Goal: Complete application form

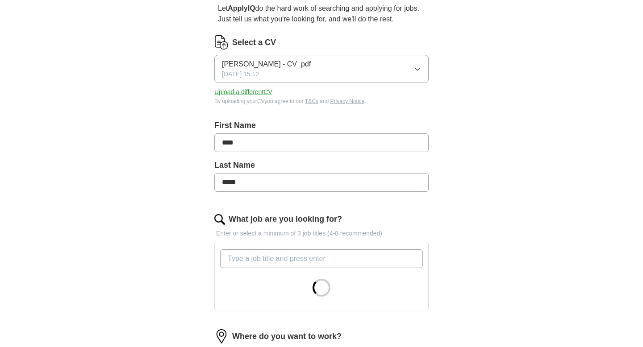
scroll to position [88, 0]
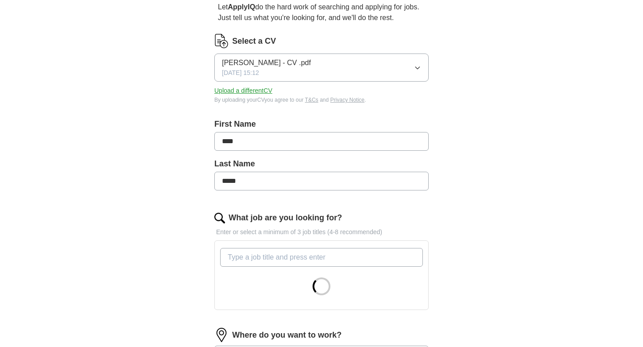
click at [257, 259] on input "What job are you looking for?" at bounding box center [321, 257] width 203 height 19
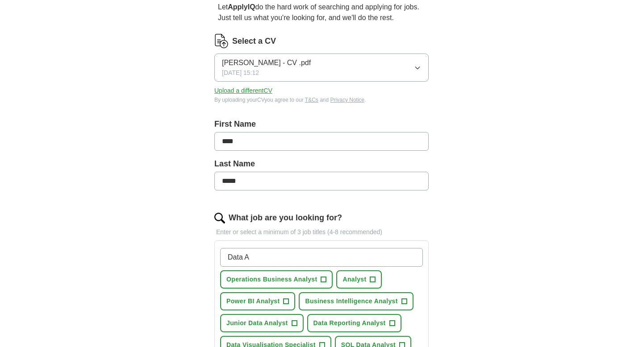
type input "Data A"
click at [257, 324] on span "Junior Data Analyst" at bounding box center [257, 323] width 62 height 9
click at [262, 322] on span "Junior Data Analyst" at bounding box center [257, 323] width 62 height 9
drag, startPoint x: 256, startPoint y: 255, endPoint x: 190, endPoint y: 261, distance: 66.3
click at [188, 262] on div "Let ApplyIQ do the hard work of searching and applying for jobs. Just tell us w…" at bounding box center [322, 327] width 286 height 677
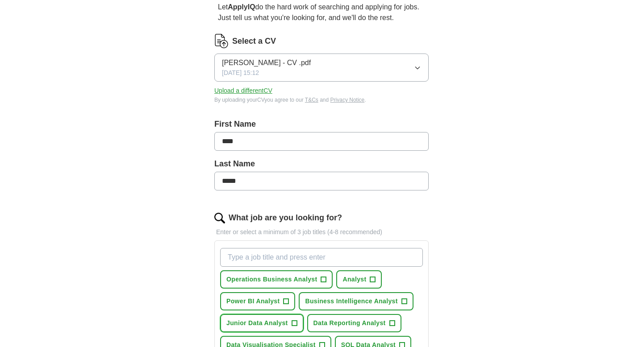
click at [249, 323] on span "Junior Data Analyst" at bounding box center [257, 323] width 62 height 9
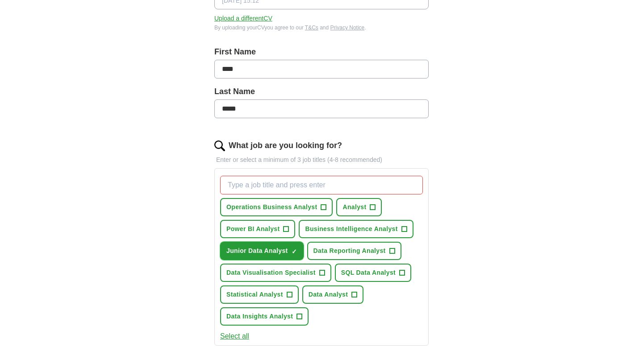
scroll to position [163, 0]
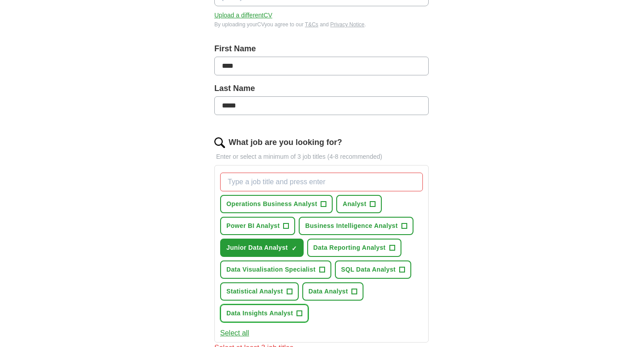
click at [297, 313] on span "+" at bounding box center [299, 313] width 5 height 7
click at [346, 290] on span "Data Analyst" at bounding box center [328, 291] width 40 height 9
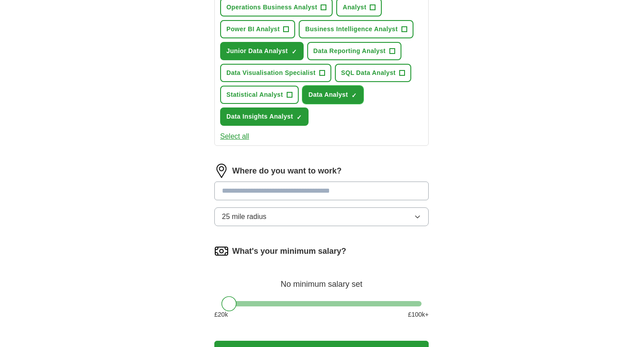
scroll to position [357, 0]
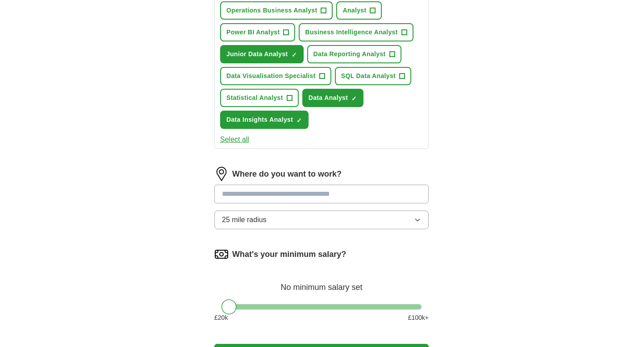
click at [281, 199] on input at bounding box center [321, 194] width 214 height 19
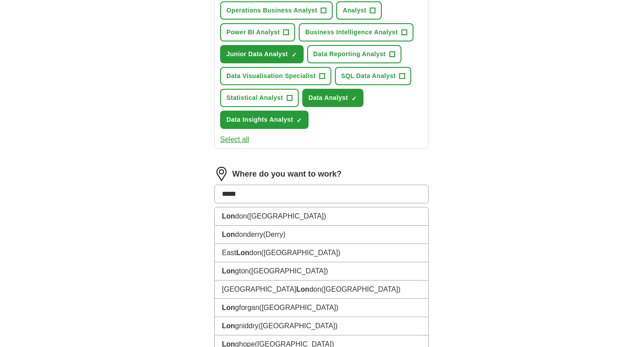
type input "******"
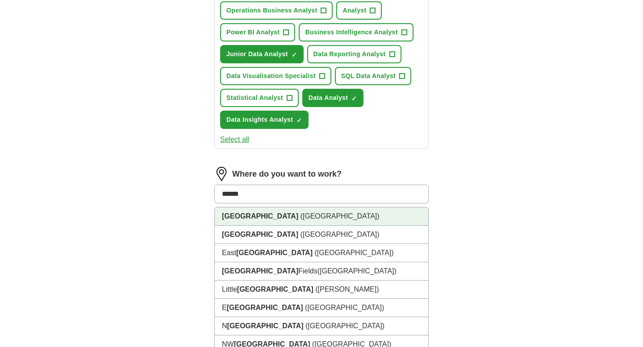
click at [274, 220] on li "[GEOGRAPHIC_DATA] ([GEOGRAPHIC_DATA])" at bounding box center [321, 217] width 213 height 18
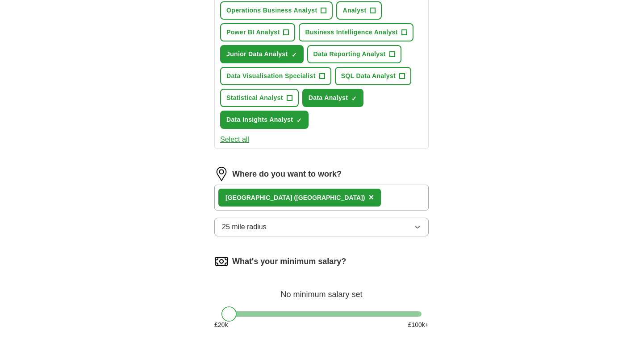
click at [248, 229] on span "25 mile radius" at bounding box center [244, 227] width 45 height 11
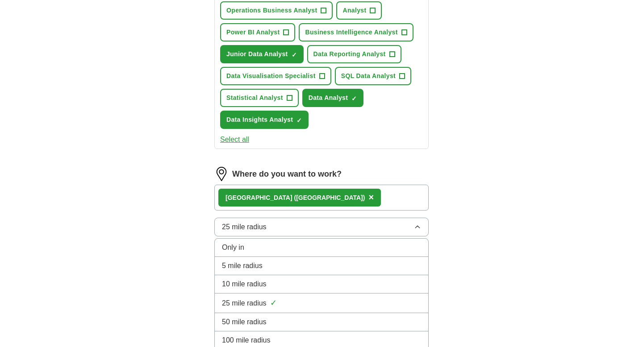
click at [244, 246] on div "Only in" at bounding box center [321, 247] width 199 height 11
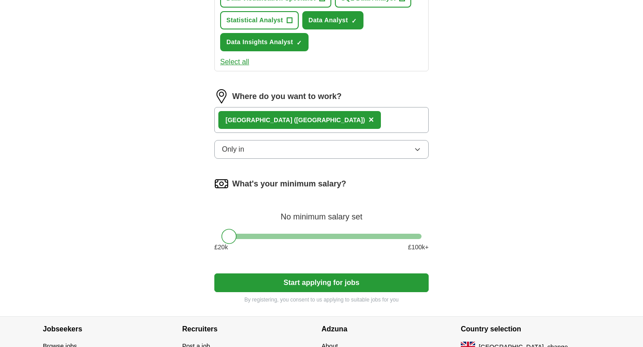
scroll to position [449, 0]
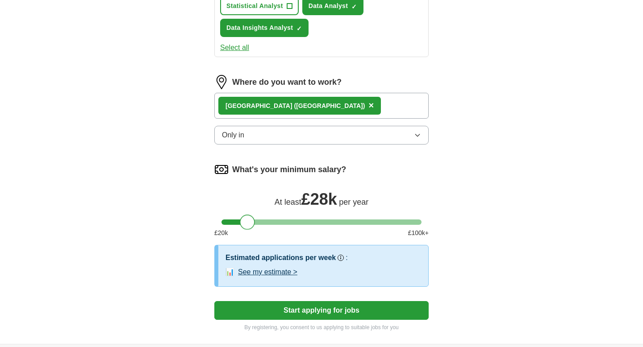
drag, startPoint x: 230, startPoint y: 221, endPoint x: 249, endPoint y: 222, distance: 18.3
click at [249, 222] on div at bounding box center [247, 222] width 15 height 15
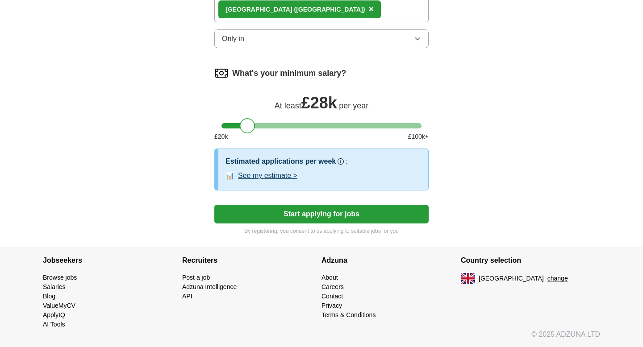
click at [311, 217] on button "Start applying for jobs" at bounding box center [321, 214] width 214 height 19
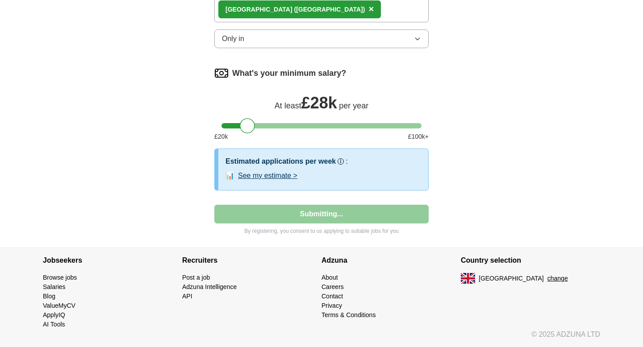
select select "**"
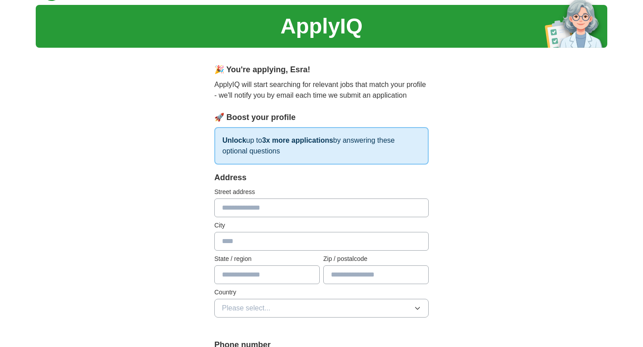
scroll to position [0, 0]
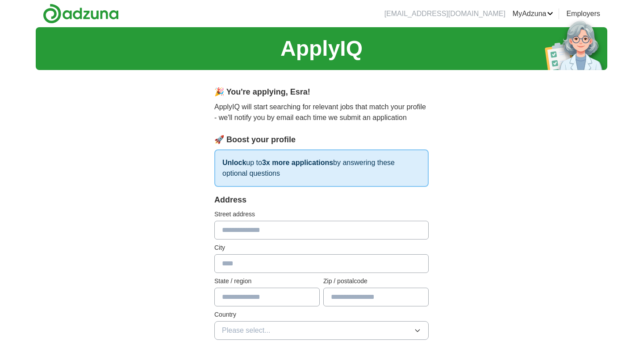
click at [277, 228] on input "text" at bounding box center [321, 230] width 214 height 19
type input "******"
click at [242, 269] on input "text" at bounding box center [321, 263] width 214 height 19
type input "******"
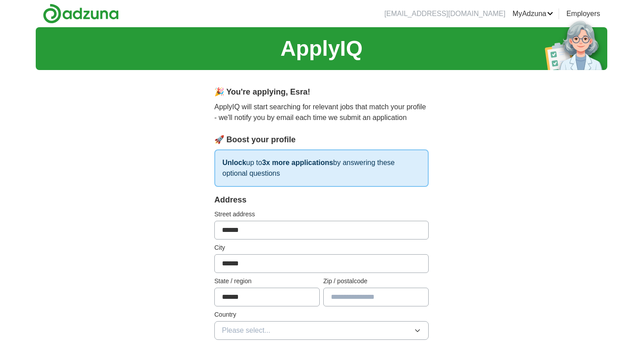
type input "******"
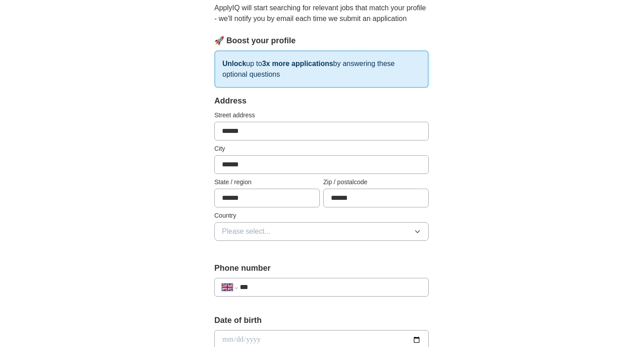
scroll to position [104, 0]
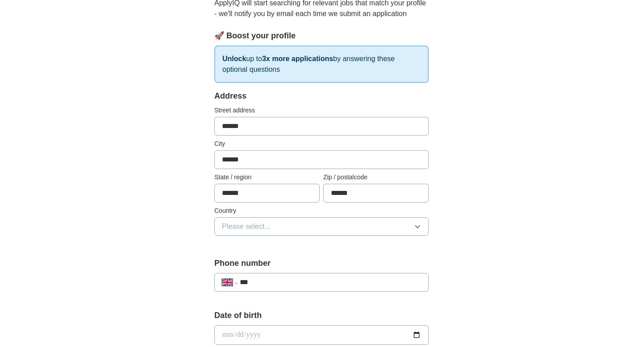
click at [266, 227] on span "Please select..." at bounding box center [246, 226] width 49 height 11
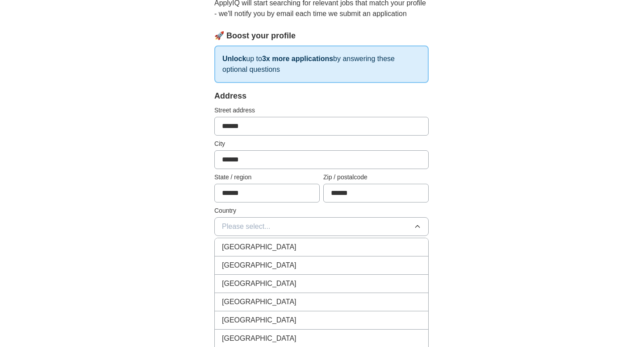
click at [260, 248] on span "[GEOGRAPHIC_DATA]" at bounding box center [259, 247] width 75 height 11
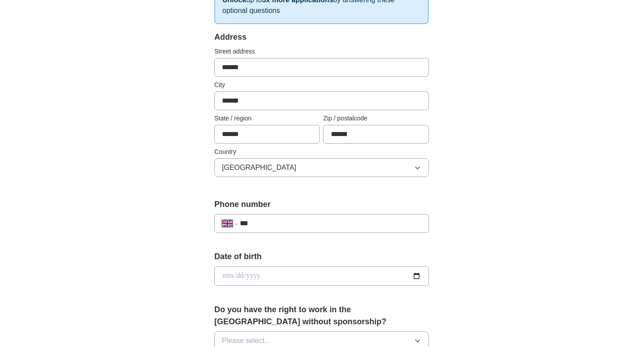
scroll to position [183, 0]
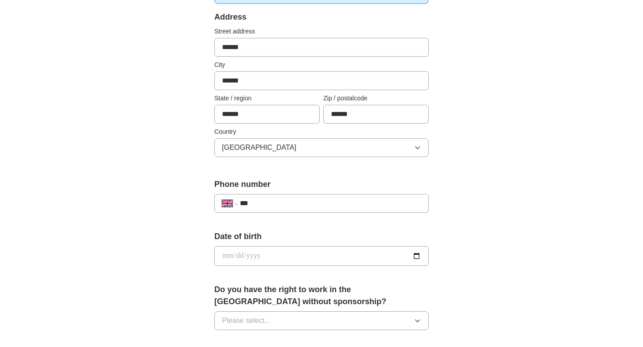
click at [268, 195] on div "**********" at bounding box center [321, 203] width 214 height 19
click at [268, 201] on input "***" at bounding box center [330, 203] width 181 height 11
type input "**********"
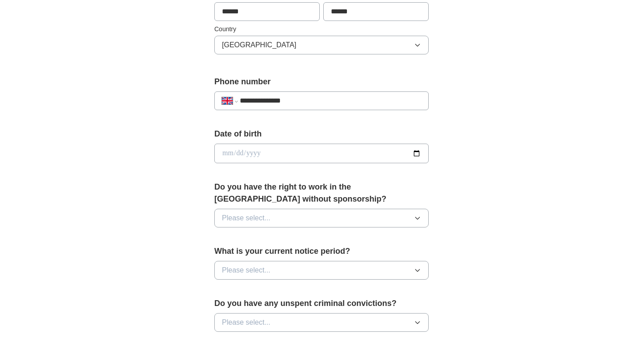
scroll to position [319, 0]
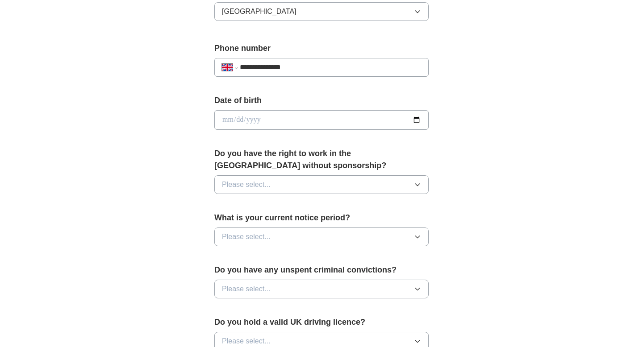
click at [271, 190] on button "Please select..." at bounding box center [321, 184] width 214 height 19
click at [259, 206] on div "Yes" at bounding box center [321, 205] width 199 height 11
click at [259, 233] on span "Please select..." at bounding box center [246, 237] width 49 height 11
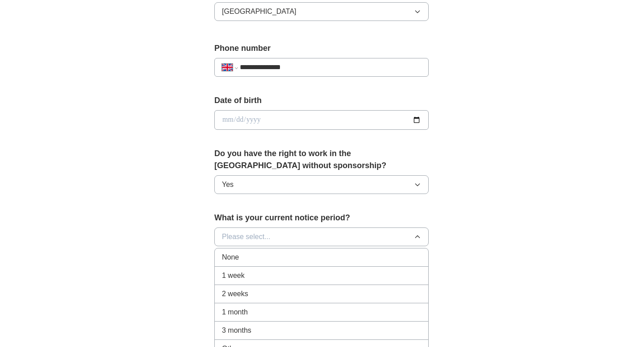
click at [255, 259] on div "None" at bounding box center [321, 257] width 199 height 11
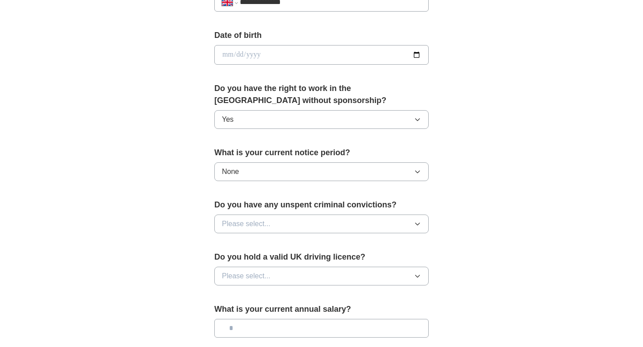
scroll to position [385, 0]
click at [264, 218] on span "Please select..." at bounding box center [246, 223] width 49 height 11
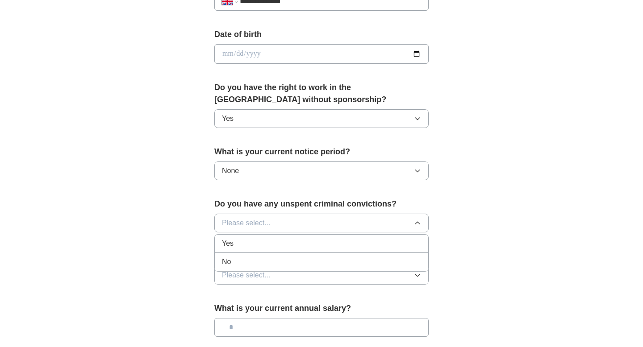
click at [258, 258] on div "No" at bounding box center [321, 262] width 199 height 11
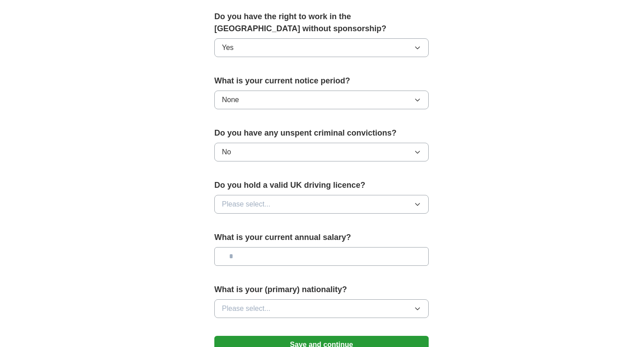
scroll to position [471, 0]
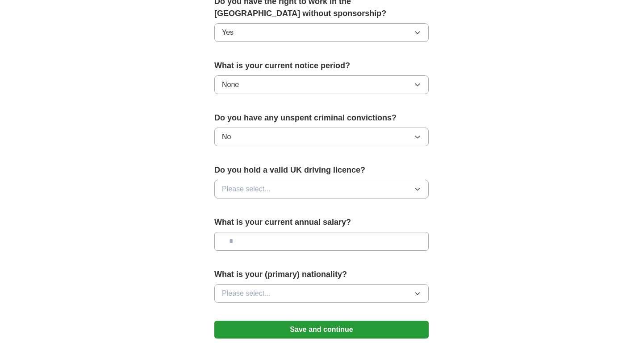
click at [263, 192] on span "Please select..." at bounding box center [246, 189] width 49 height 11
click at [260, 208] on div "Yes" at bounding box center [321, 209] width 199 height 11
click at [263, 236] on input "text" at bounding box center [321, 241] width 214 height 19
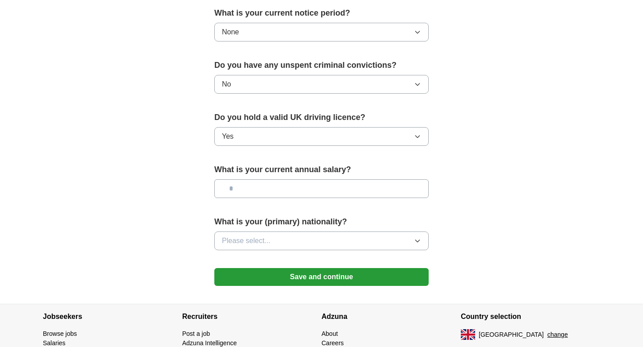
scroll to position [525, 0]
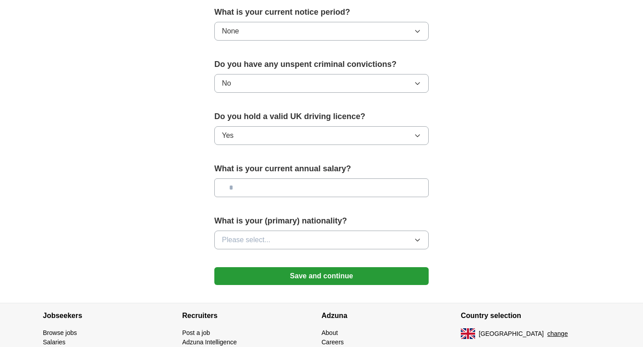
click at [262, 233] on button "Please select..." at bounding box center [321, 240] width 214 height 19
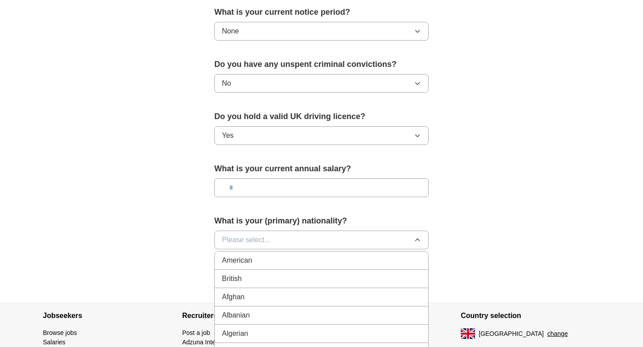
click at [250, 235] on span "Please select..." at bounding box center [246, 240] width 49 height 11
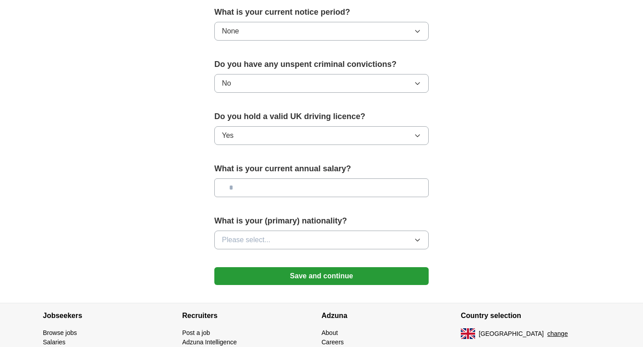
click at [252, 239] on span "Please select..." at bounding box center [246, 240] width 49 height 11
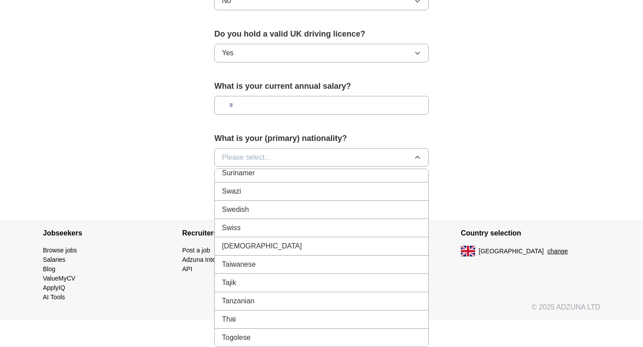
scroll to position [3263, 0]
click at [248, 223] on div "Turkish" at bounding box center [321, 227] width 199 height 11
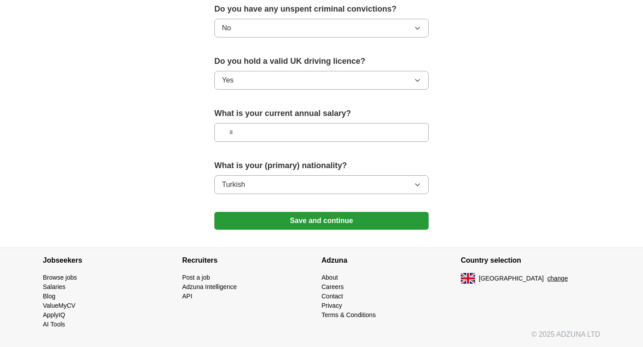
click at [291, 216] on button "Save and continue" at bounding box center [321, 221] width 214 height 18
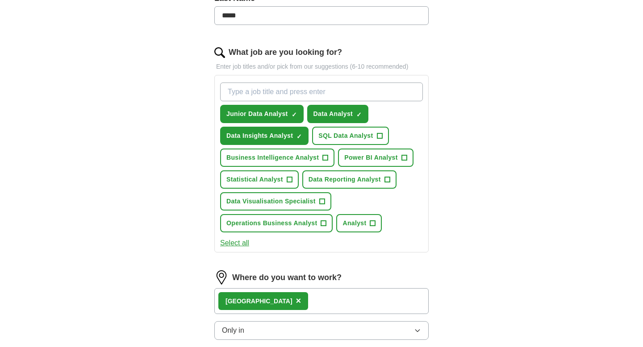
scroll to position [257, 0]
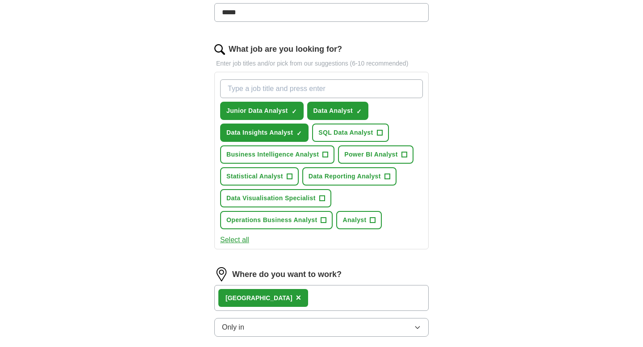
click at [239, 243] on button "Select all" at bounding box center [234, 240] width 29 height 11
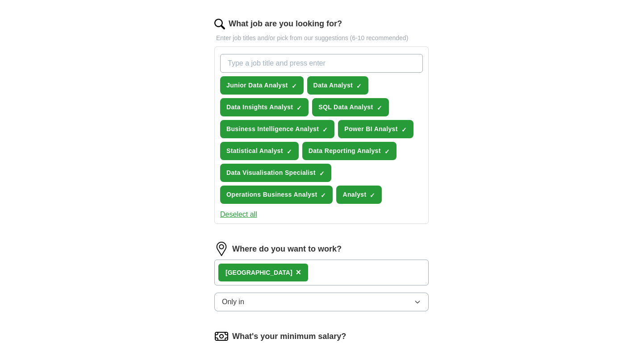
scroll to position [291, 0]
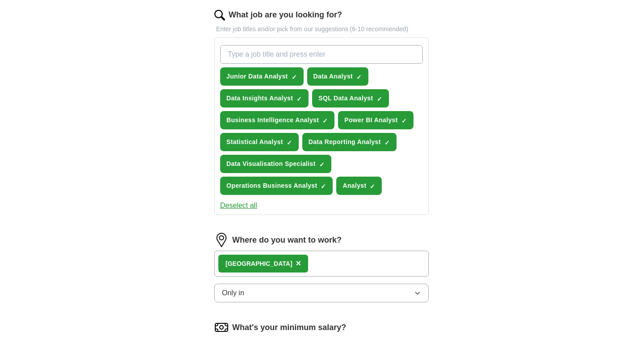
click at [251, 57] on input "What job are you looking for?" at bounding box center [321, 54] width 203 height 19
type input "i"
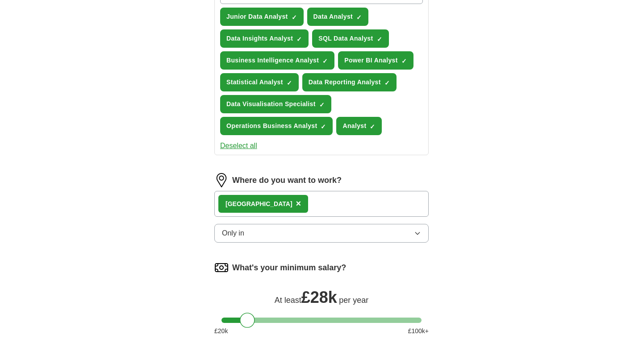
scroll to position [521, 0]
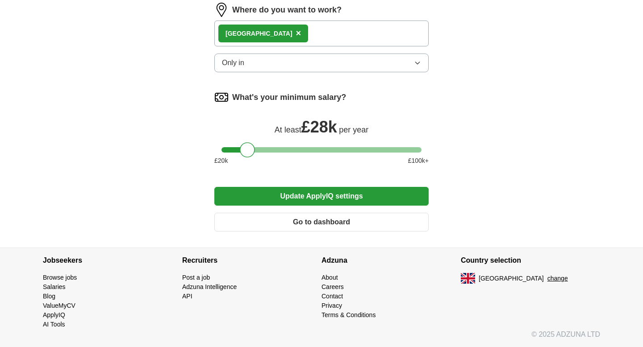
click at [300, 202] on button "Update ApplyIQ settings" at bounding box center [321, 196] width 214 height 19
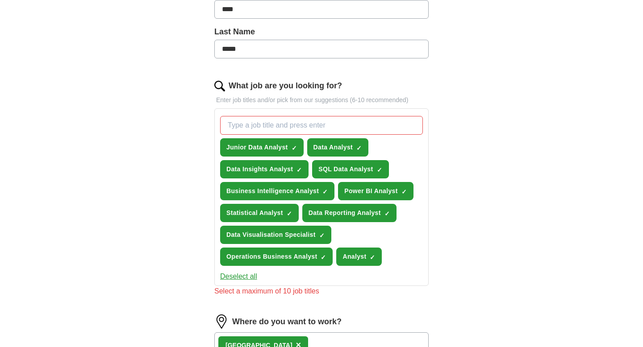
scroll to position [199, 0]
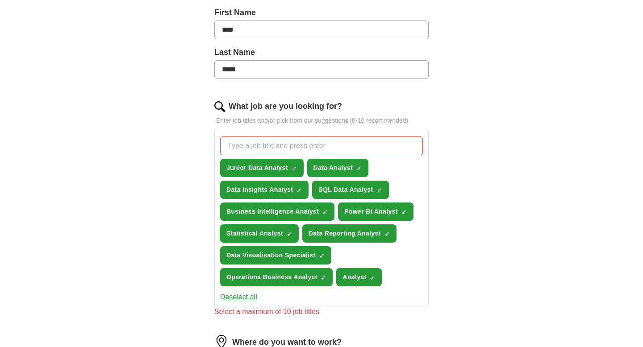
click at [0, 0] on span "×" at bounding box center [0, 0] width 0 height 0
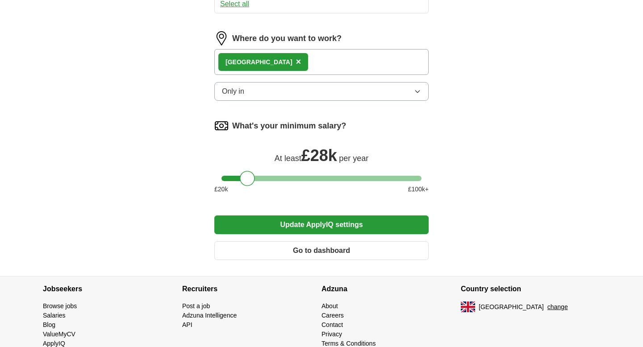
scroll to position [521, 0]
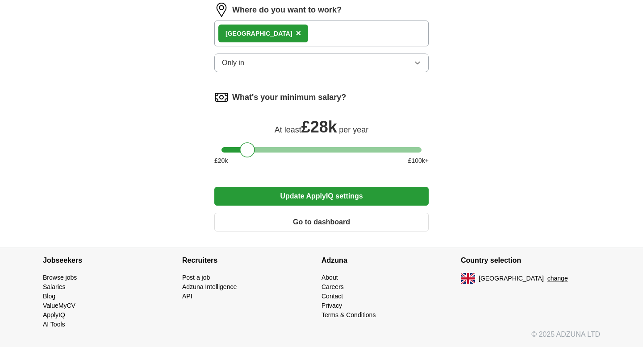
click at [336, 198] on button "Update ApplyIQ settings" at bounding box center [321, 196] width 214 height 19
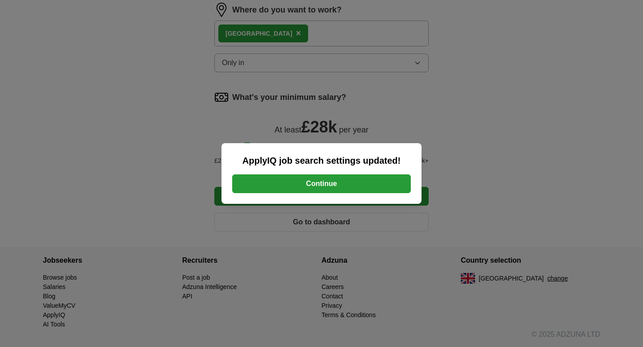
click at [330, 185] on button "Continue" at bounding box center [321, 183] width 179 height 19
